Goal: Task Accomplishment & Management: Manage account settings

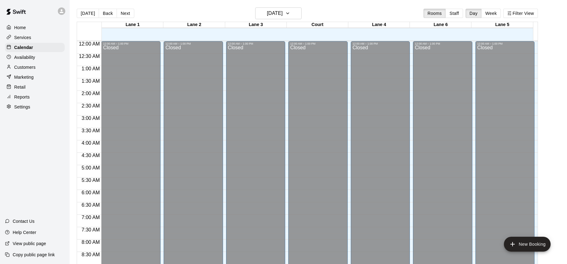
scroll to position [327, 0]
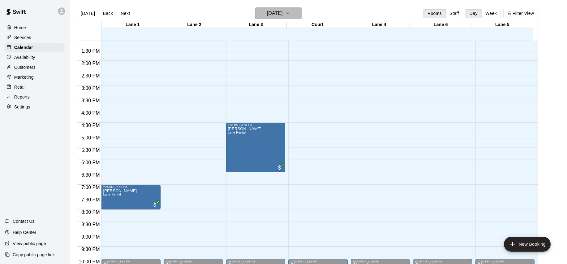
click at [290, 14] on icon "button" at bounding box center [287, 13] width 5 height 7
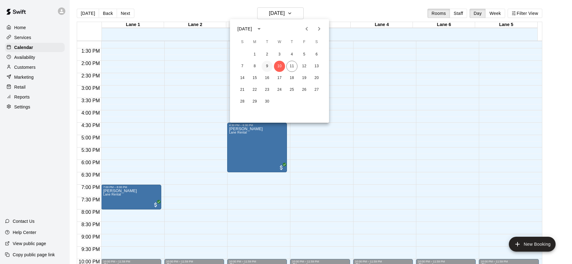
click at [263, 65] on button "9" at bounding box center [266, 66] width 11 height 11
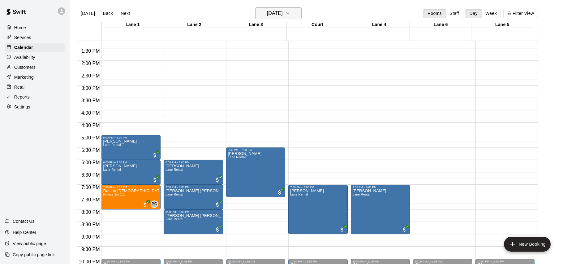
click at [283, 14] on h6 "[DATE]" at bounding box center [275, 13] width 16 height 9
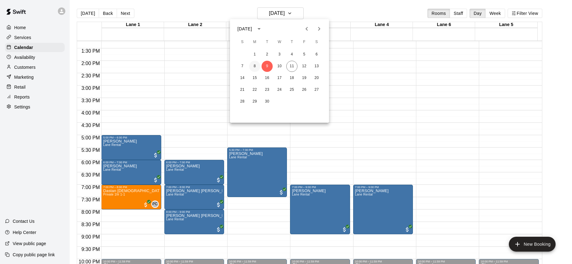
click at [253, 67] on button "8" at bounding box center [254, 66] width 11 height 11
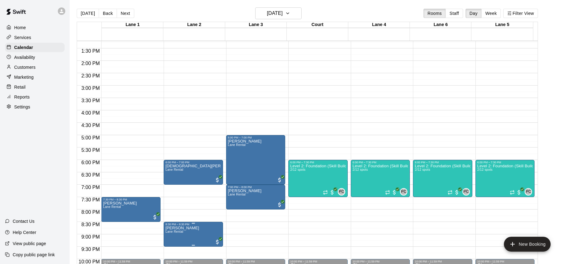
click at [194, 226] on div "8:30 PM – 9:30 PM" at bounding box center [194, 223] width 56 height 3
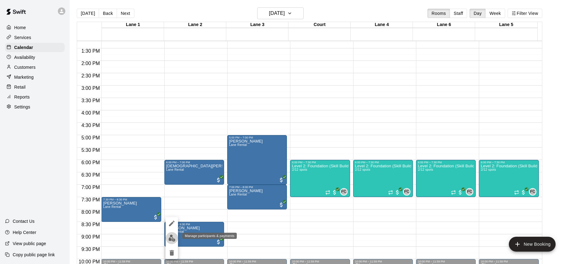
click at [168, 240] on img "edit" at bounding box center [171, 237] width 7 height 7
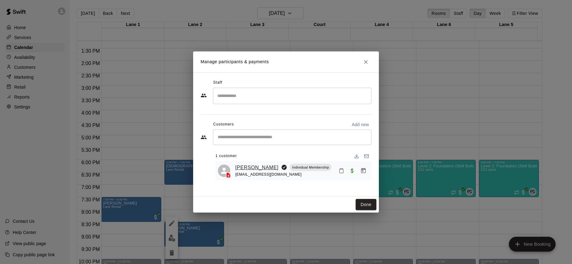
click at [247, 171] on link "[PERSON_NAME]" at bounding box center [256, 167] width 43 height 8
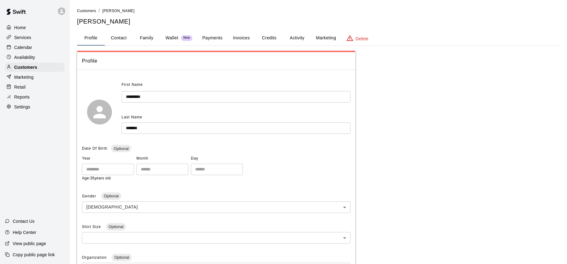
click at [116, 36] on button "Contact" at bounding box center [119, 38] width 28 height 15
select select "**"
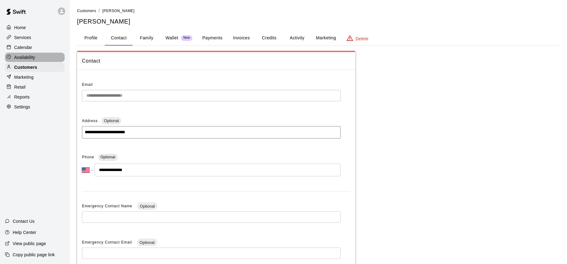
click at [5, 57] on div "Availability" at bounding box center [35, 57] width 60 height 9
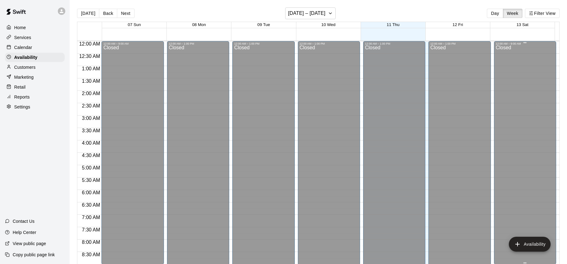
scroll to position [364, 0]
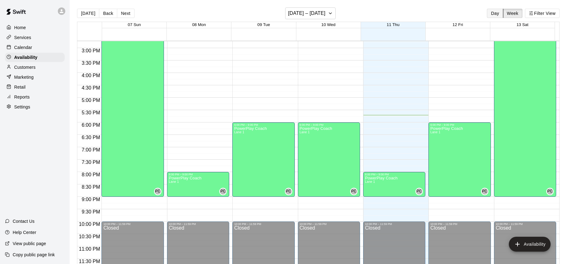
click at [494, 16] on button "Day" at bounding box center [495, 13] width 16 height 9
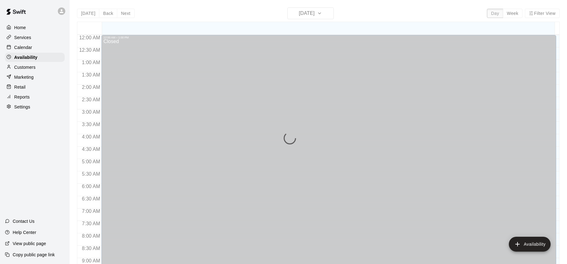
scroll to position [358, 0]
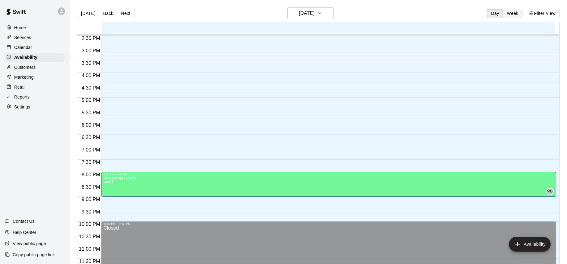
click at [516, 13] on button "Week" at bounding box center [512, 13] width 19 height 9
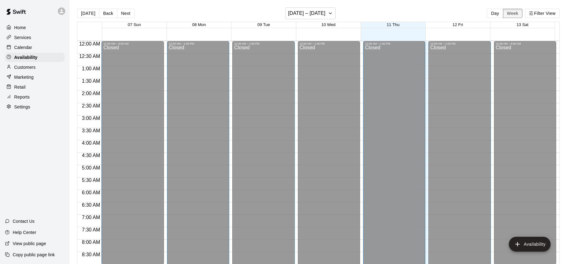
scroll to position [364, 0]
